Goal: Transaction & Acquisition: Download file/media

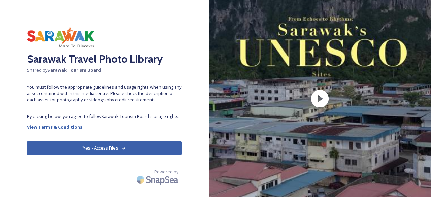
click at [129, 147] on button "Yes - Access Files" at bounding box center [104, 148] width 155 height 14
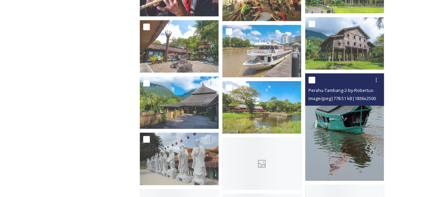
scroll to position [977, 0]
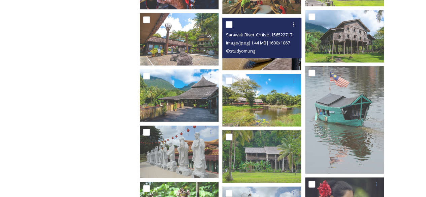
click at [270, 56] on div "Sarawak-River-Cruise_1565227172.jpg image/jpeg | 1.44 MB | 1600 x 1067 © studyo…" at bounding box center [261, 38] width 79 height 40
click at [274, 63] on img at bounding box center [261, 44] width 79 height 53
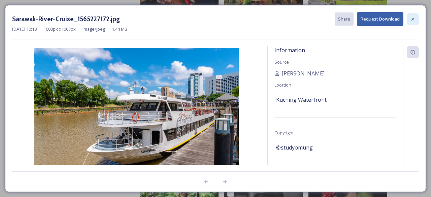
click at [411, 18] on icon at bounding box center [413, 19] width 5 height 5
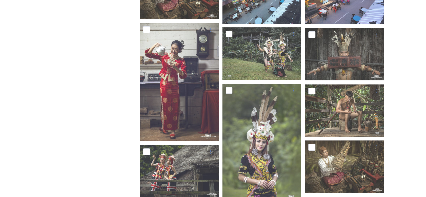
scroll to position [1376, 0]
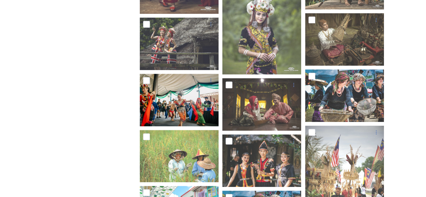
scroll to position [1578, 0]
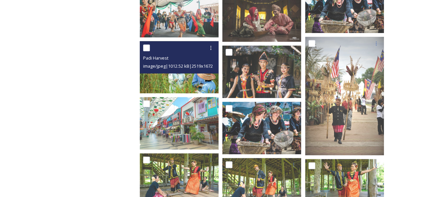
drag, startPoint x: 191, startPoint y: 75, endPoint x: 167, endPoint y: 84, distance: 25.7
click at [167, 84] on img at bounding box center [179, 67] width 79 height 52
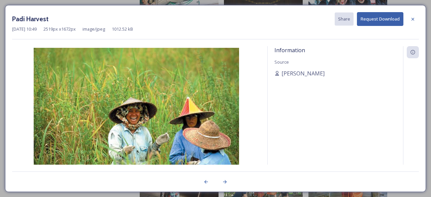
click at [167, 83] on img at bounding box center [136, 116] width 249 height 137
click at [414, 21] on icon at bounding box center [413, 19] width 5 height 5
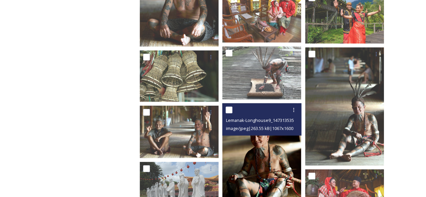
scroll to position [1949, 0]
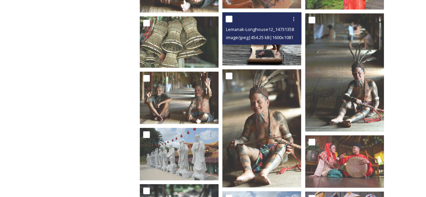
click at [266, 50] on img at bounding box center [261, 38] width 79 height 53
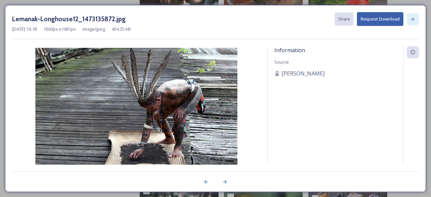
click at [413, 19] on icon at bounding box center [413, 19] width 3 height 3
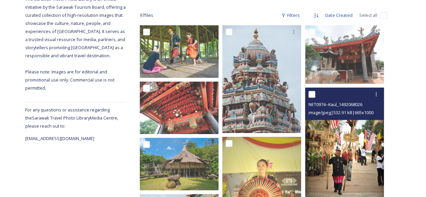
scroll to position [0, 0]
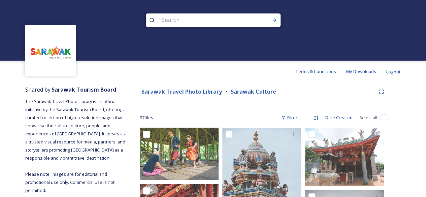
click at [187, 91] on strong "Sarawak Travel Photo Library" at bounding box center [182, 91] width 81 height 7
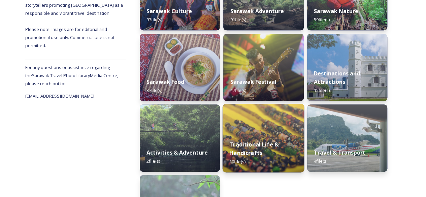
scroll to position [135, 0]
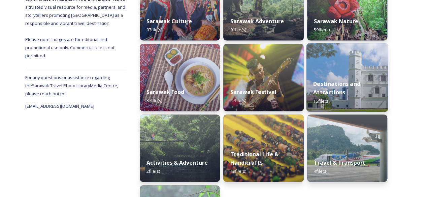
click at [350, 77] on div "Destinations and Attractions 15 file(s)" at bounding box center [347, 92] width 82 height 39
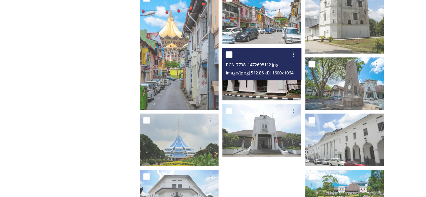
scroll to position [255, 0]
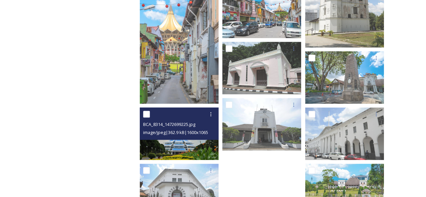
click at [181, 149] on img at bounding box center [179, 134] width 79 height 53
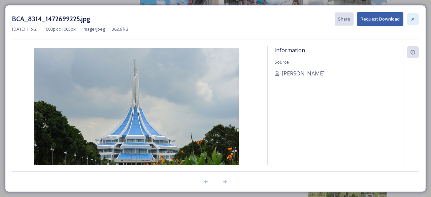
click at [414, 17] on icon at bounding box center [413, 19] width 5 height 5
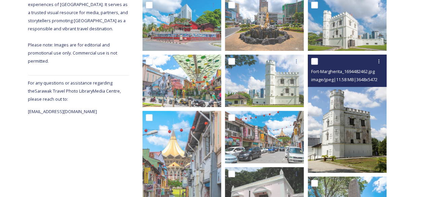
scroll to position [154, 0]
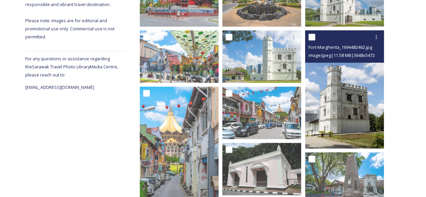
click at [355, 104] on img at bounding box center [344, 89] width 79 height 118
